Goal: Task Accomplishment & Management: Use online tool/utility

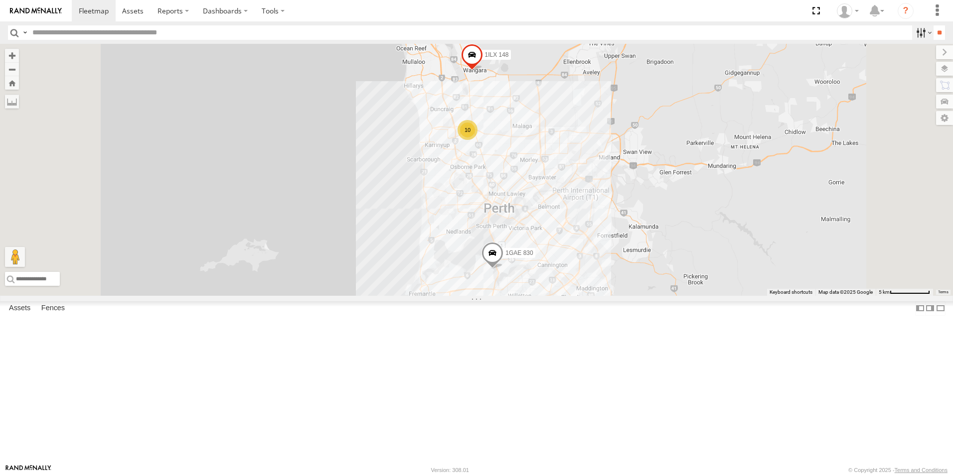
click at [924, 33] on label at bounding box center [922, 32] width 21 height 14
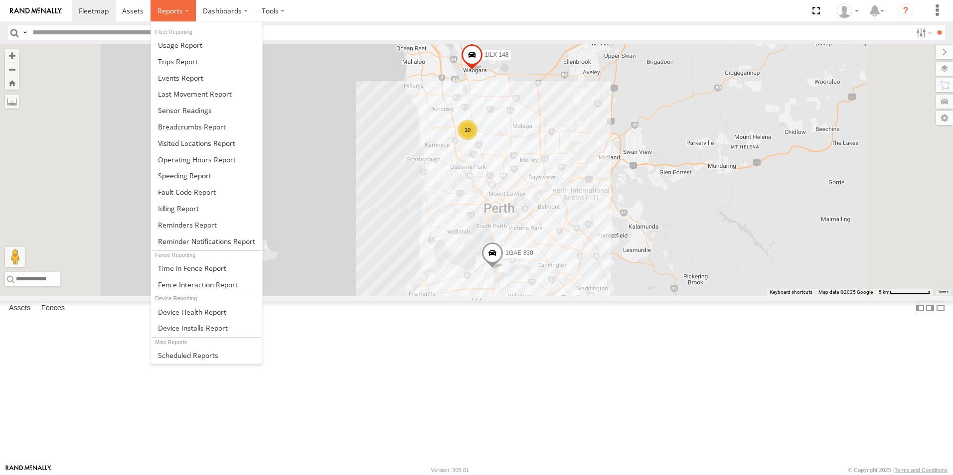
click at [166, 11] on span at bounding box center [169, 10] width 25 height 9
click at [184, 123] on span at bounding box center [192, 126] width 68 height 9
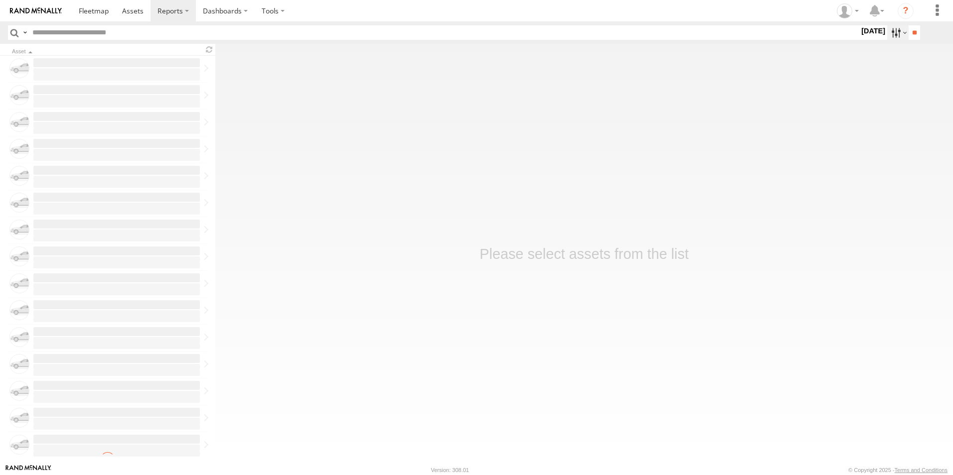
click at [901, 33] on label at bounding box center [897, 32] width 21 height 14
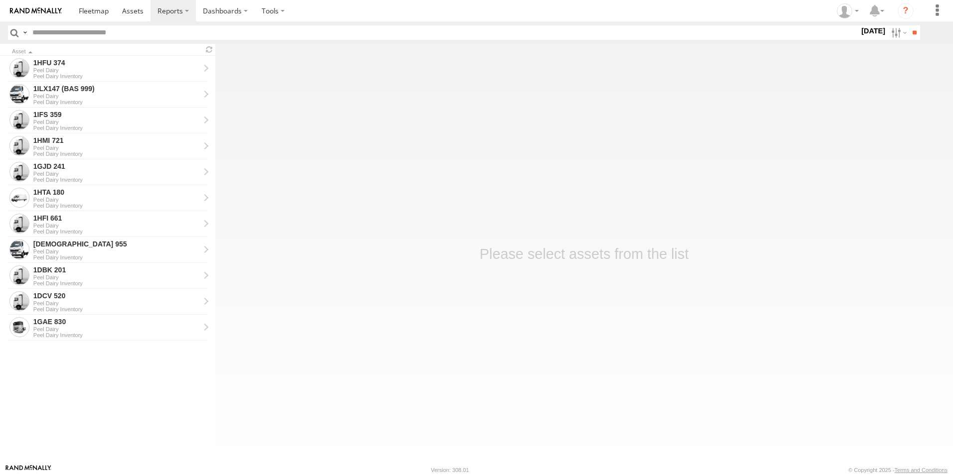
click at [0, 0] on label at bounding box center [0, 0] width 0 height 0
click at [913, 34] on input "**" at bounding box center [913, 32] width 11 height 14
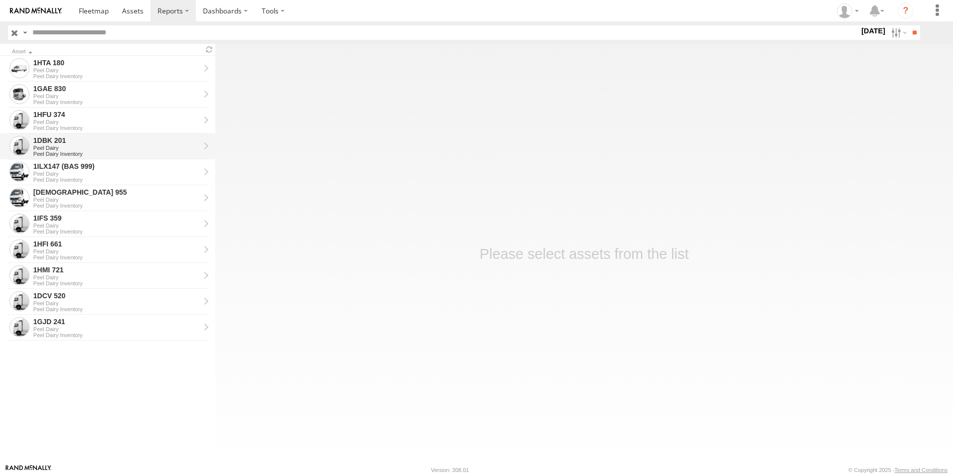
click at [109, 145] on div "Peel Dairy" at bounding box center [116, 148] width 166 height 6
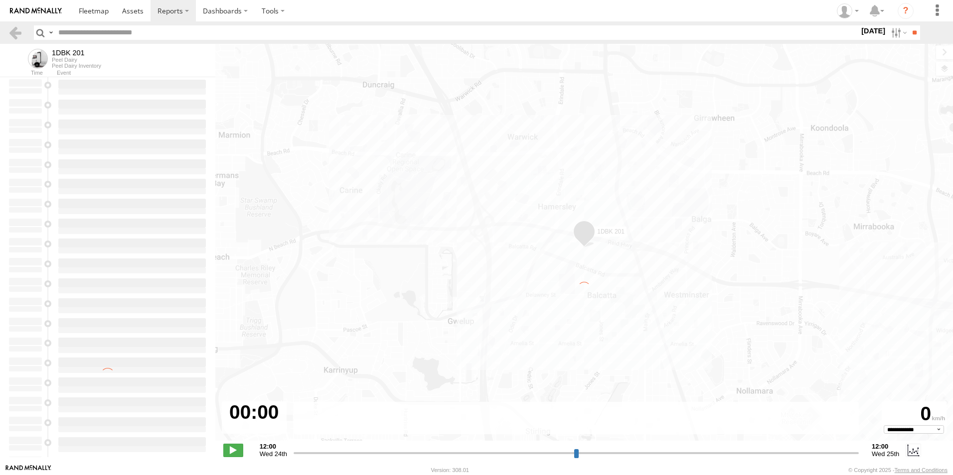
type input "**********"
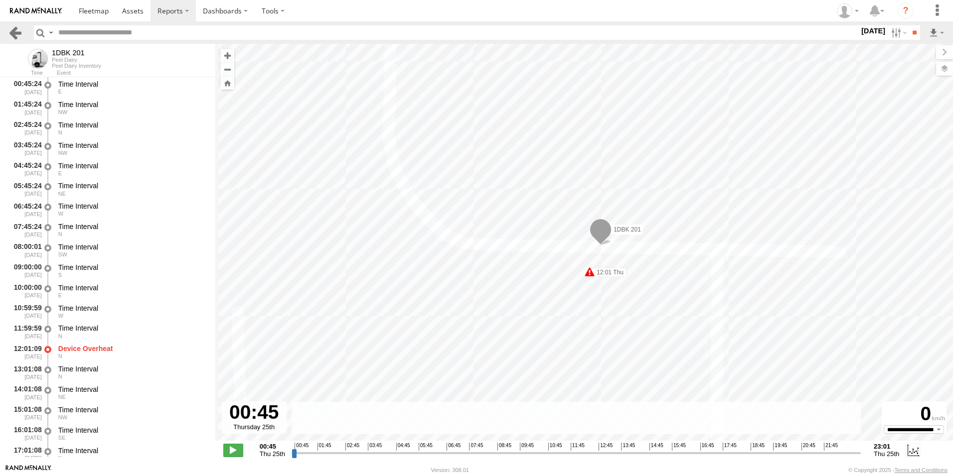
click at [13, 32] on link at bounding box center [15, 32] width 14 height 14
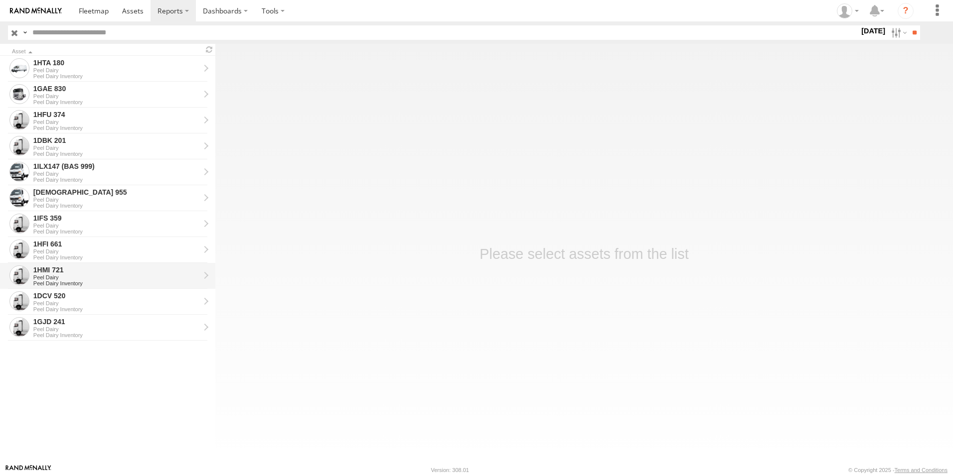
click at [98, 277] on div "Peel Dairy" at bounding box center [116, 278] width 166 height 6
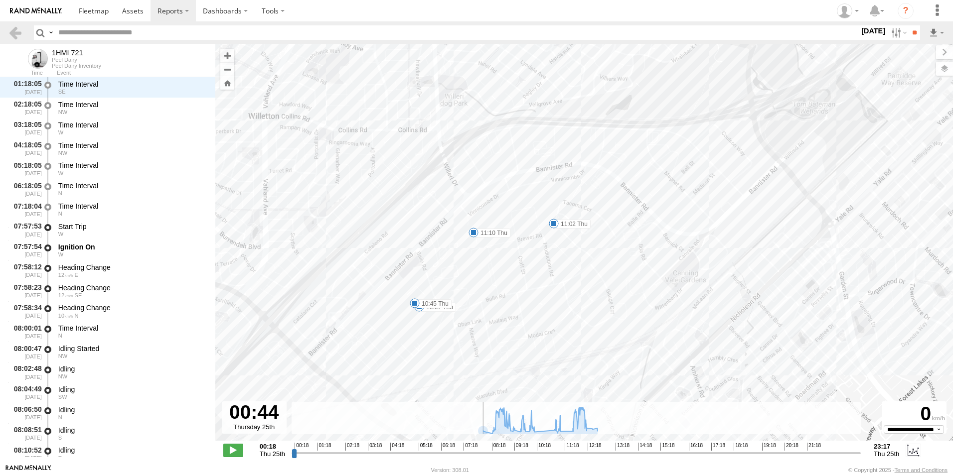
drag, startPoint x: 293, startPoint y: 454, endPoint x: 374, endPoint y: 456, distance: 81.3
click at [331, 455] on input "range" at bounding box center [576, 452] width 569 height 9
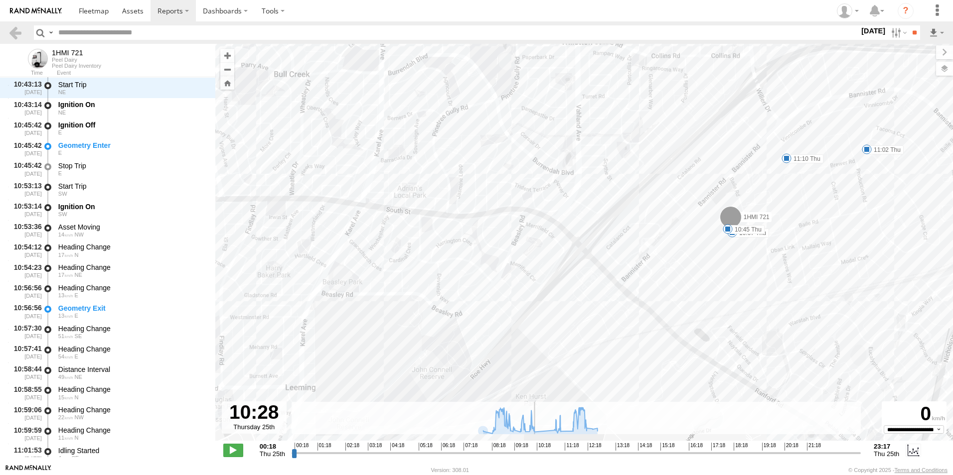
drag, startPoint x: 481, startPoint y: 455, endPoint x: 543, endPoint y: 450, distance: 62.5
click at [543, 450] on input "range" at bounding box center [576, 452] width 569 height 9
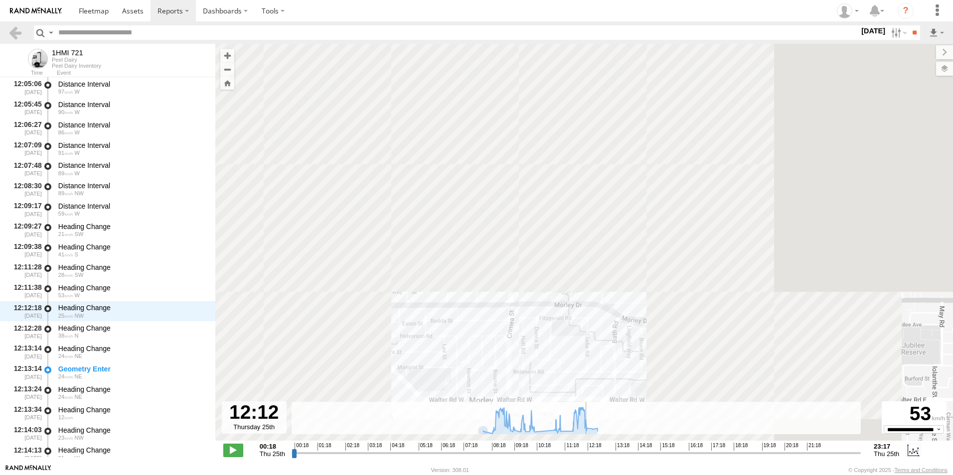
scroll to position [5599, 0]
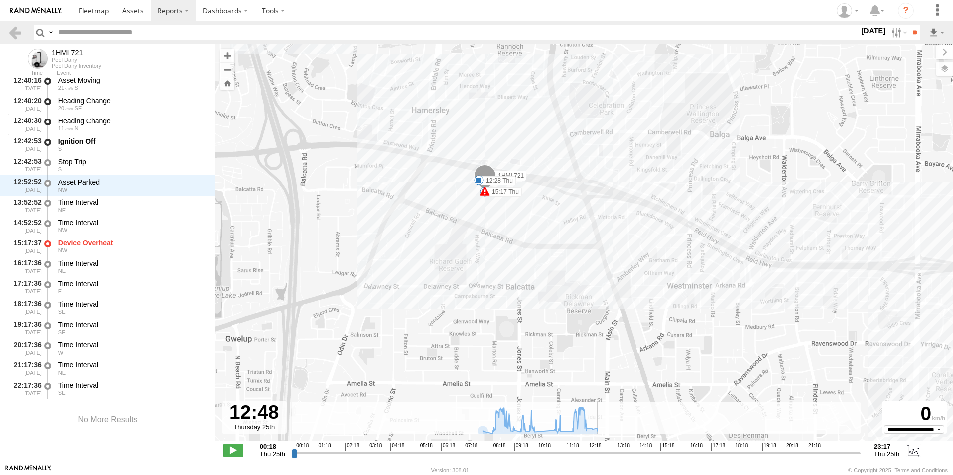
drag, startPoint x: 543, startPoint y: 450, endPoint x: 600, endPoint y: 445, distance: 57.5
click at [600, 448] on input "range" at bounding box center [576, 452] width 569 height 9
click at [897, 32] on label at bounding box center [897, 32] width 21 height 14
click at [0, 0] on label at bounding box center [0, 0] width 0 height 0
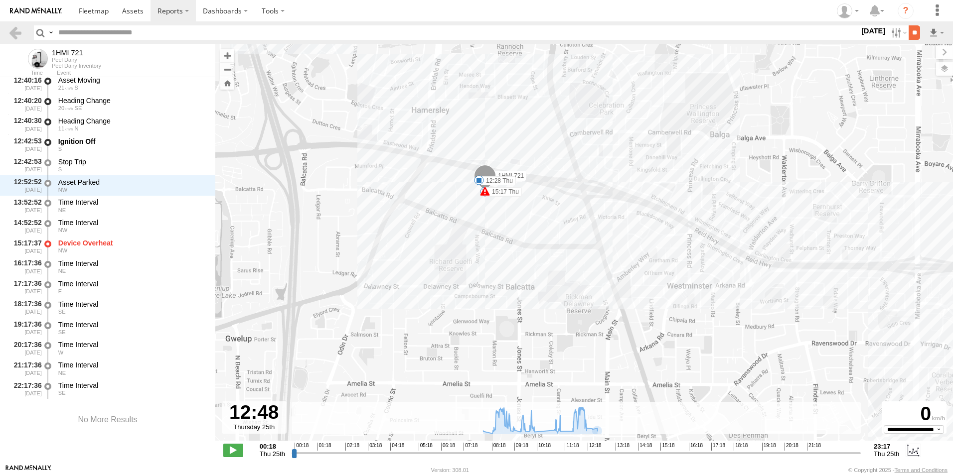
click at [911, 32] on input "**" at bounding box center [913, 32] width 11 height 14
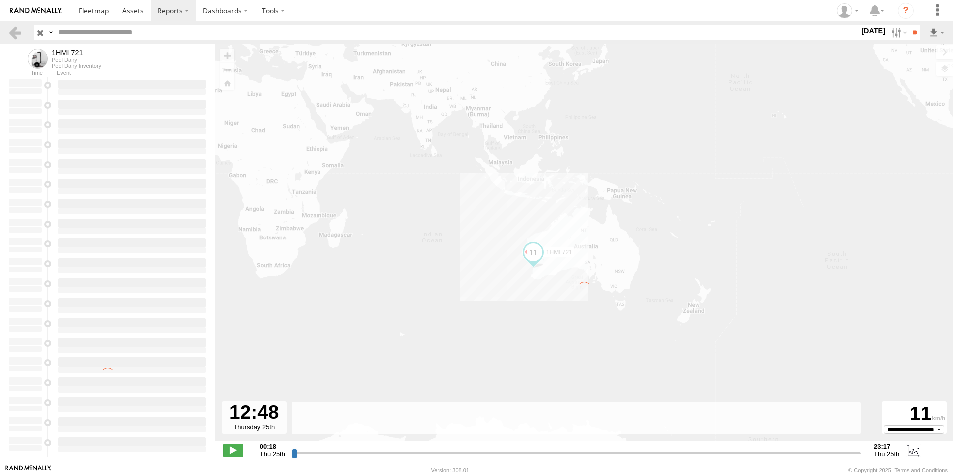
type input "**********"
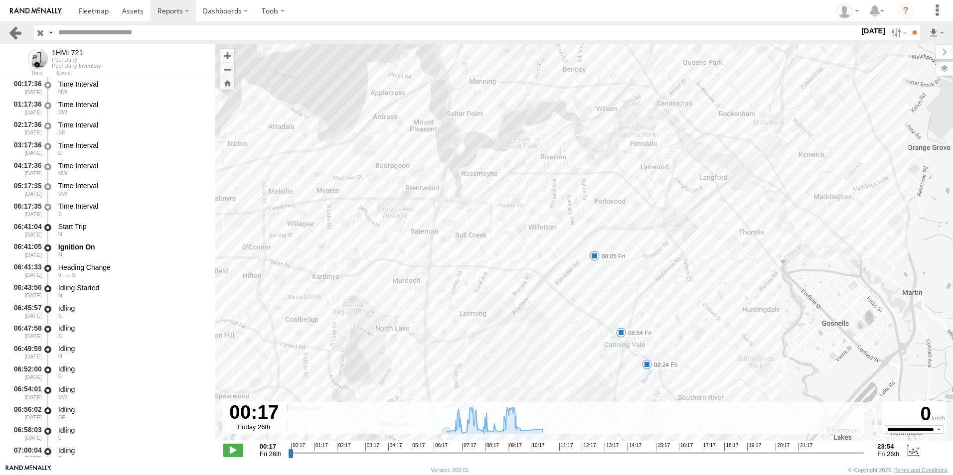
click at [14, 32] on link at bounding box center [15, 32] width 14 height 14
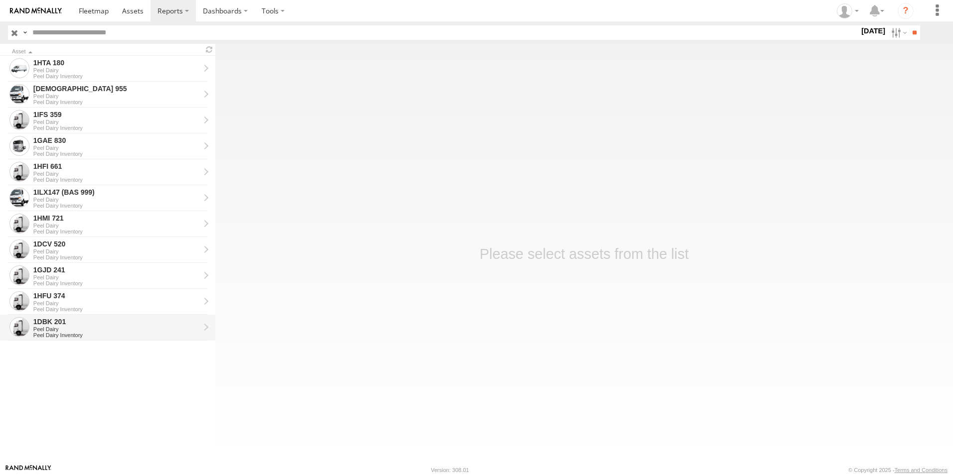
click at [79, 325] on div "1DBK 201" at bounding box center [116, 321] width 166 height 9
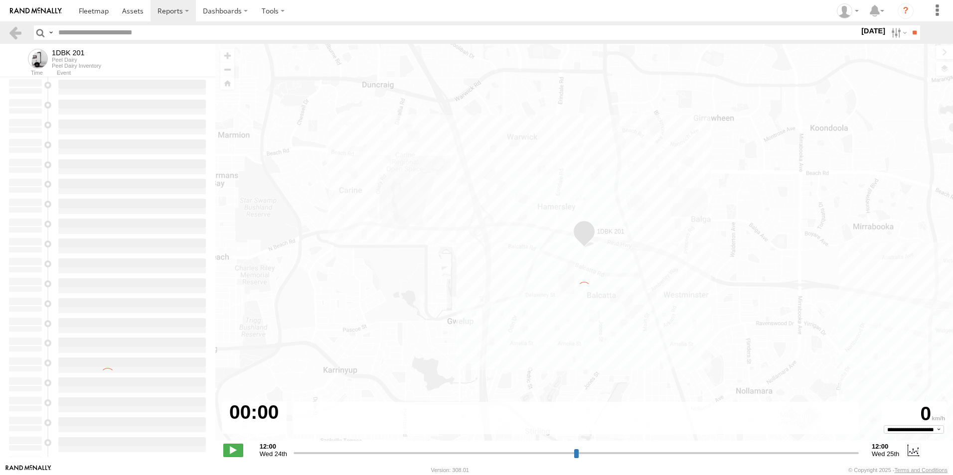
type input "**********"
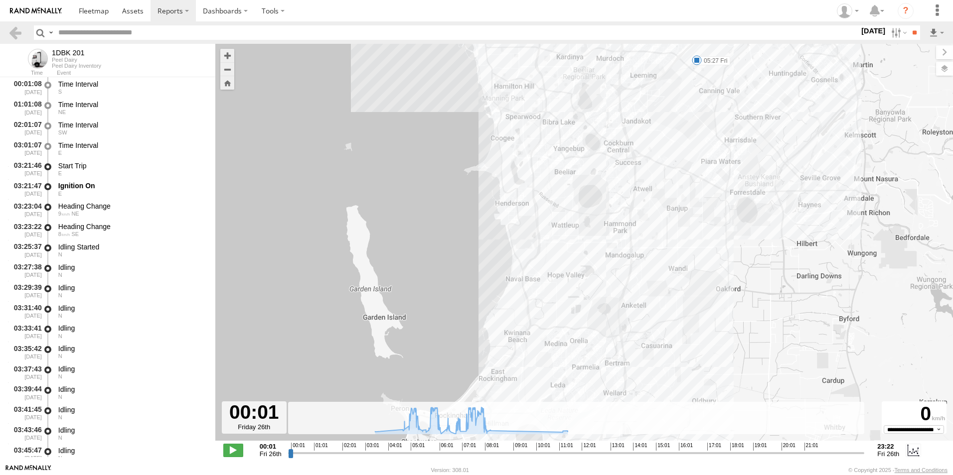
drag, startPoint x: 618, startPoint y: 177, endPoint x: 613, endPoint y: 352, distance: 175.5
click at [613, 352] on div "1DBK 201 05:27 Fri 06:43 Fri 06:54 Fri 08:15 Fri 11:11 Fri 11:22 Fri" at bounding box center [584, 248] width 738 height 408
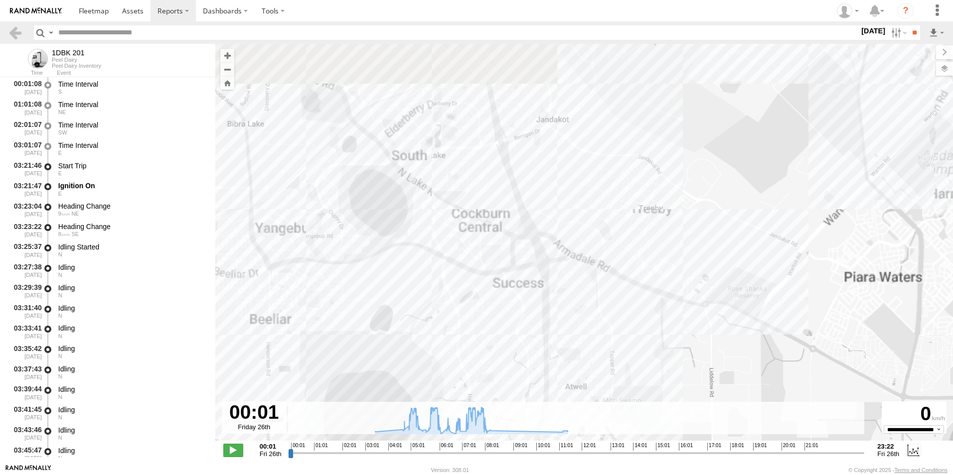
drag, startPoint x: 677, startPoint y: 273, endPoint x: 681, endPoint y: 336, distance: 62.9
click at [681, 336] on div "1DBK 201 05:27 Fri 06:43 Fri 06:54 Fri 08:15 Fri 11:11 Fri 11:22 Fri" at bounding box center [584, 248] width 738 height 408
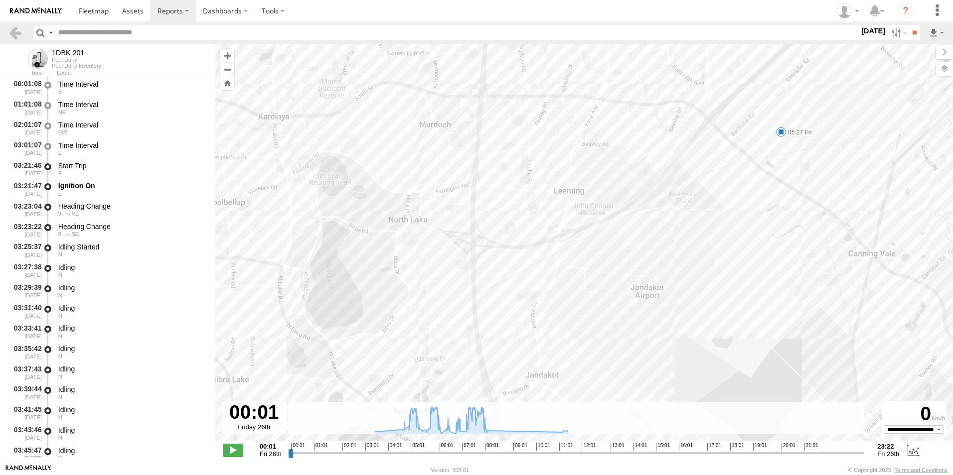
drag, startPoint x: 670, startPoint y: 266, endPoint x: 661, endPoint y: 354, distance: 89.2
click at [661, 354] on div "1DBK 201 05:27 Fri 06:43 Fri 06:54 Fri 08:15 Fri 11:11 Fri 11:22 Fri" at bounding box center [584, 248] width 738 height 408
click at [14, 31] on link at bounding box center [15, 32] width 14 height 14
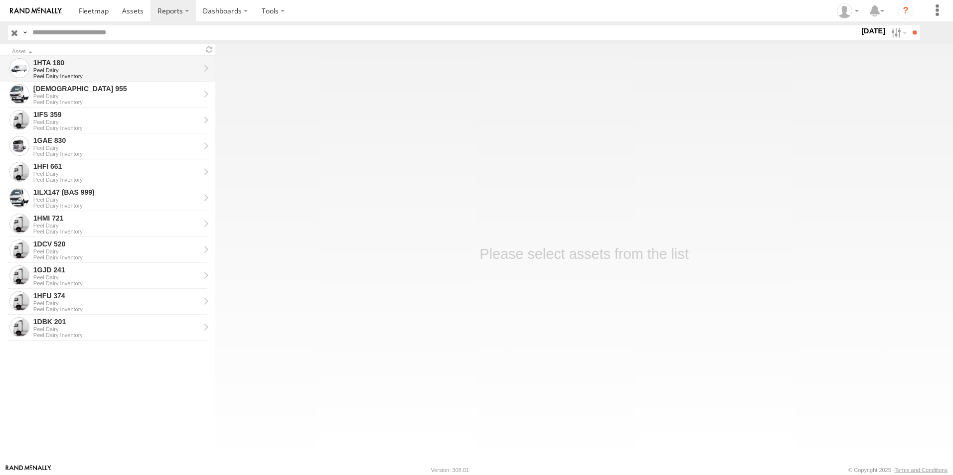
click at [60, 70] on div "Peel Dairy" at bounding box center [116, 70] width 166 height 6
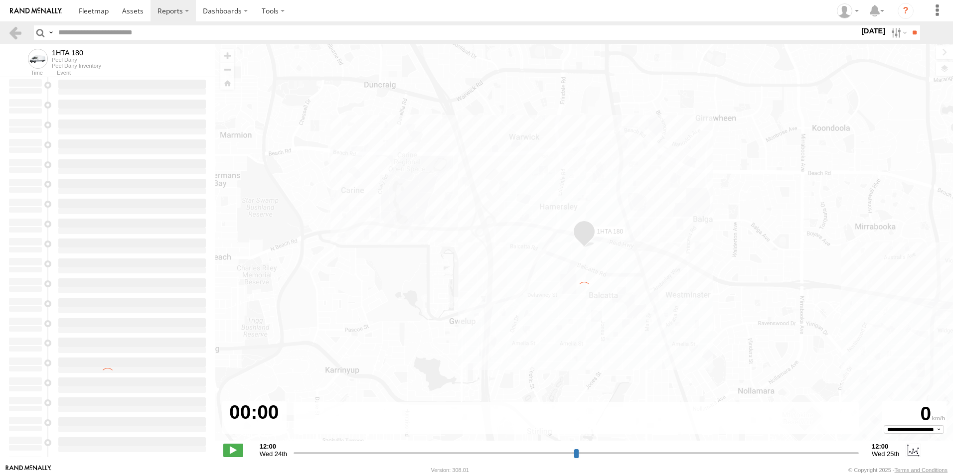
type input "**********"
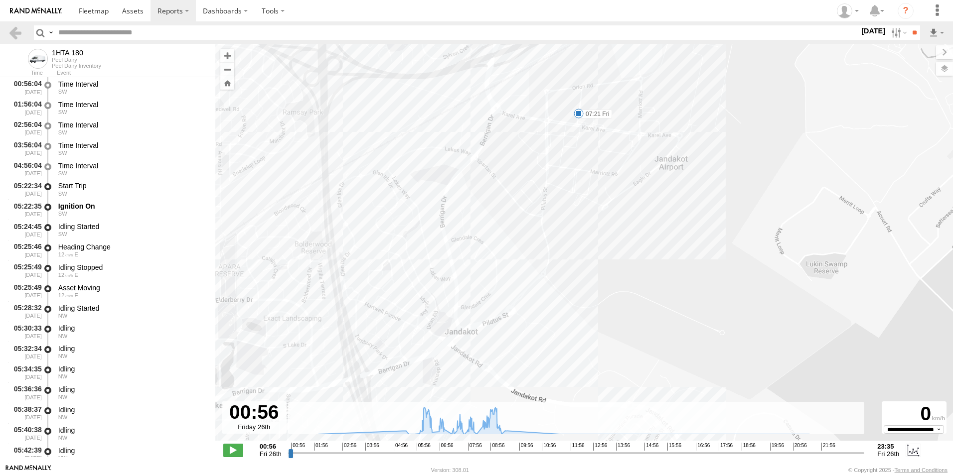
click at [581, 306] on div "1HTA 180 07:21 Fri 09:25 Fri" at bounding box center [584, 248] width 738 height 408
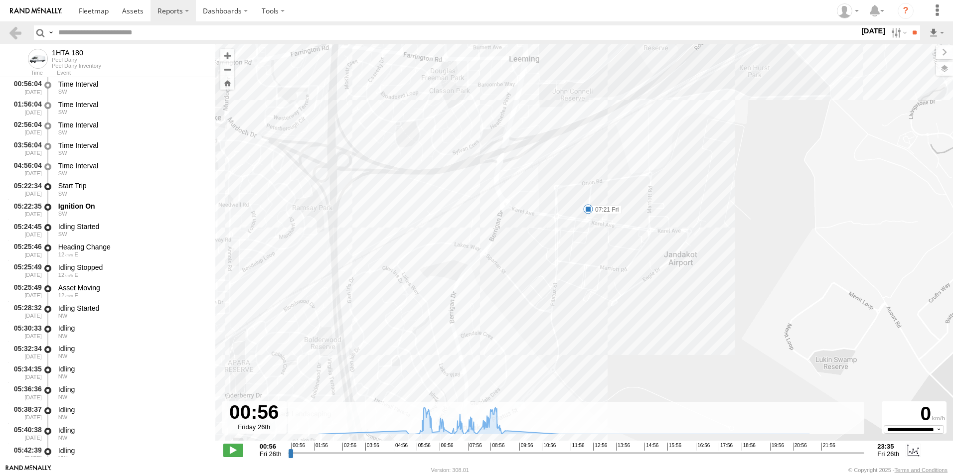
drag, startPoint x: 573, startPoint y: 210, endPoint x: 582, endPoint y: 307, distance: 97.6
click at [582, 307] on div "1HTA 180 07:21 Fri 09:25 Fri" at bounding box center [584, 248] width 738 height 408
